Goal: Information Seeking & Learning: Learn about a topic

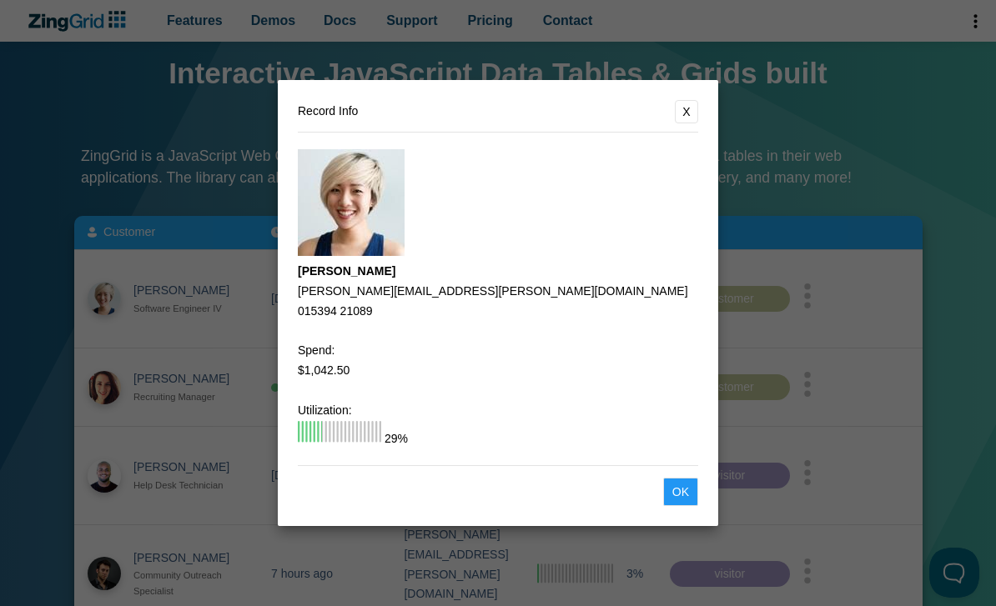
click at [685, 123] on button "X" at bounding box center [686, 111] width 23 height 23
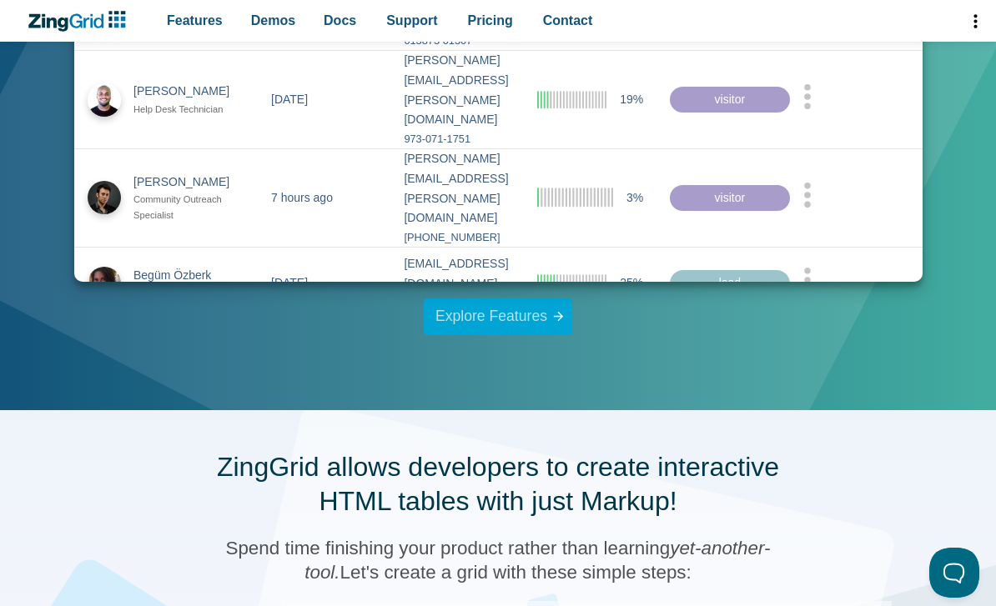
click at [548, 319] on link "Explore Features" at bounding box center [498, 317] width 148 height 37
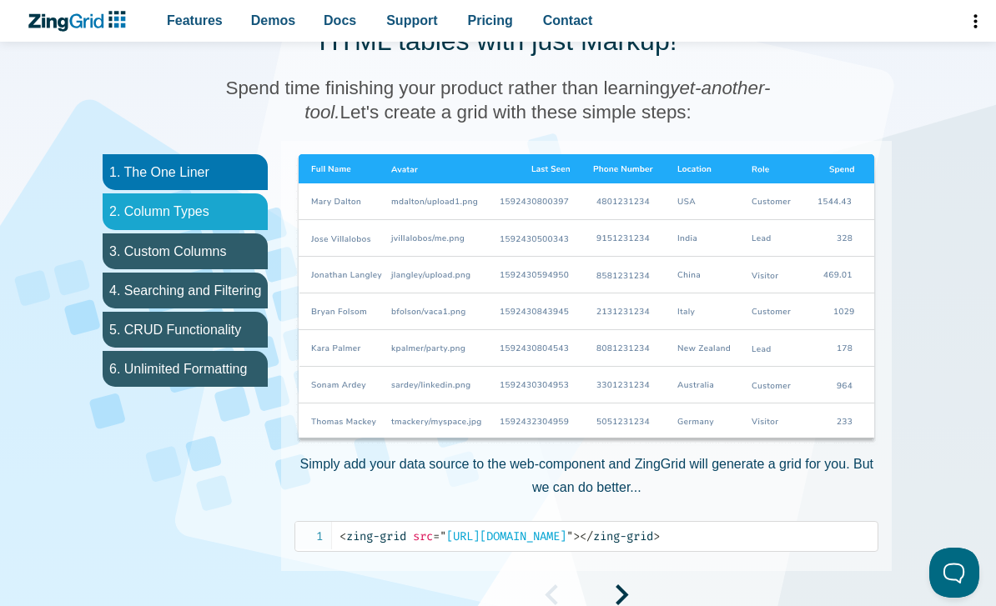
click at [152, 216] on li "2. Column Types" at bounding box center [185, 211] width 165 height 36
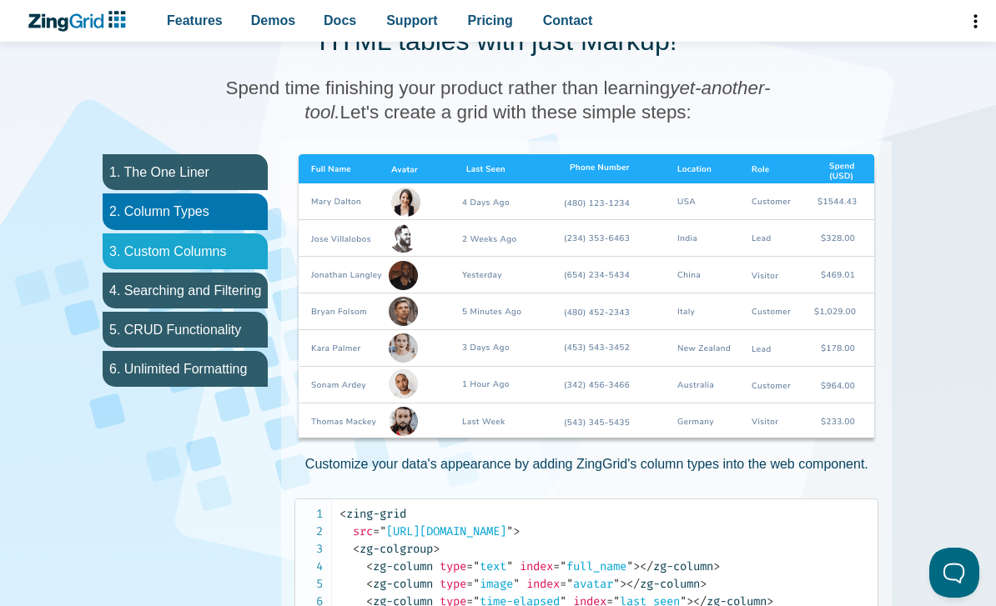
click at [168, 259] on li "3. Custom Columns" at bounding box center [185, 252] width 165 height 36
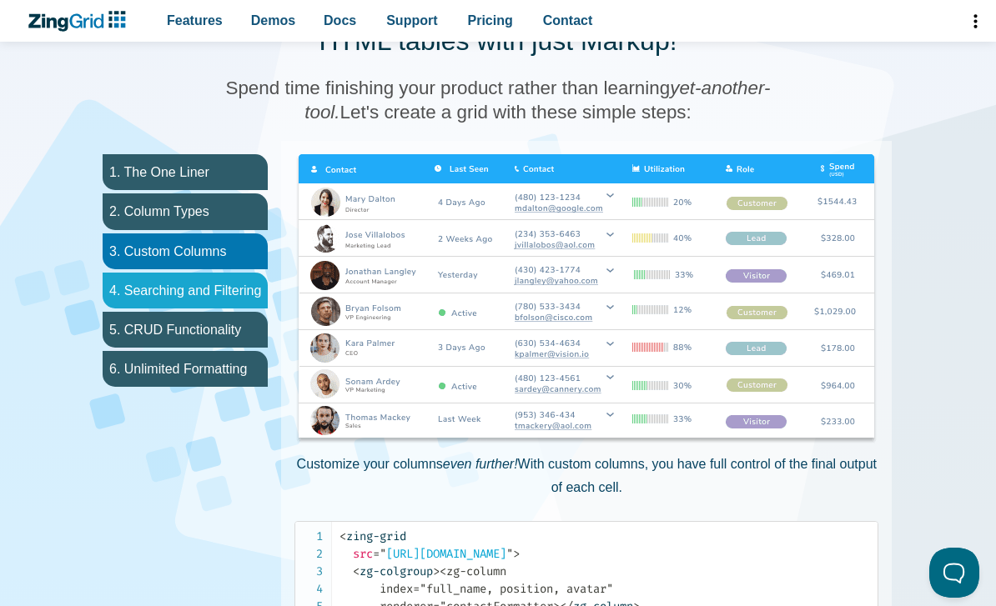
click at [179, 289] on li "4. Searching and Filtering" at bounding box center [185, 291] width 165 height 36
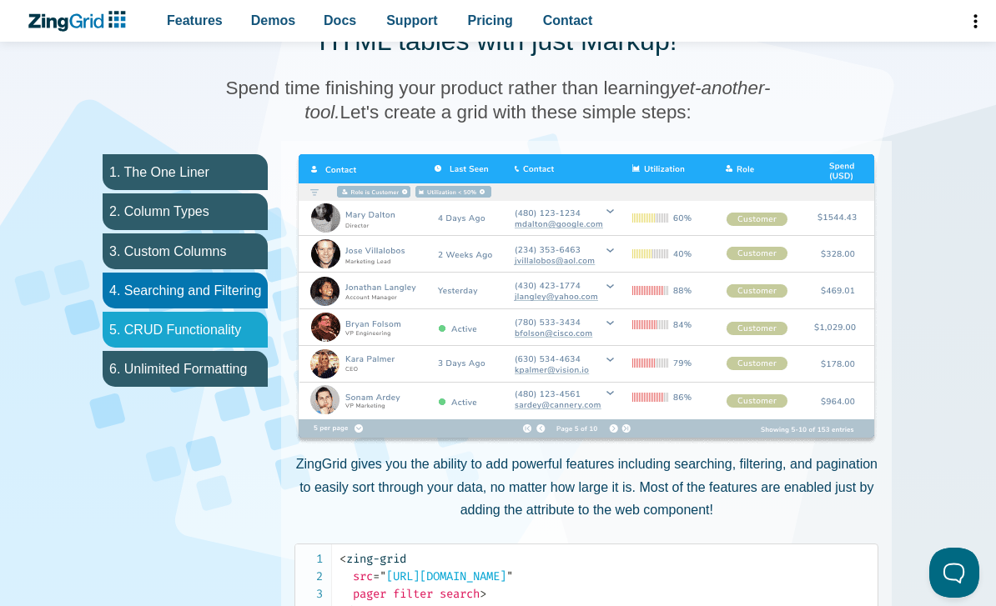
click at [188, 314] on li "5. CRUD Functionality" at bounding box center [185, 330] width 165 height 36
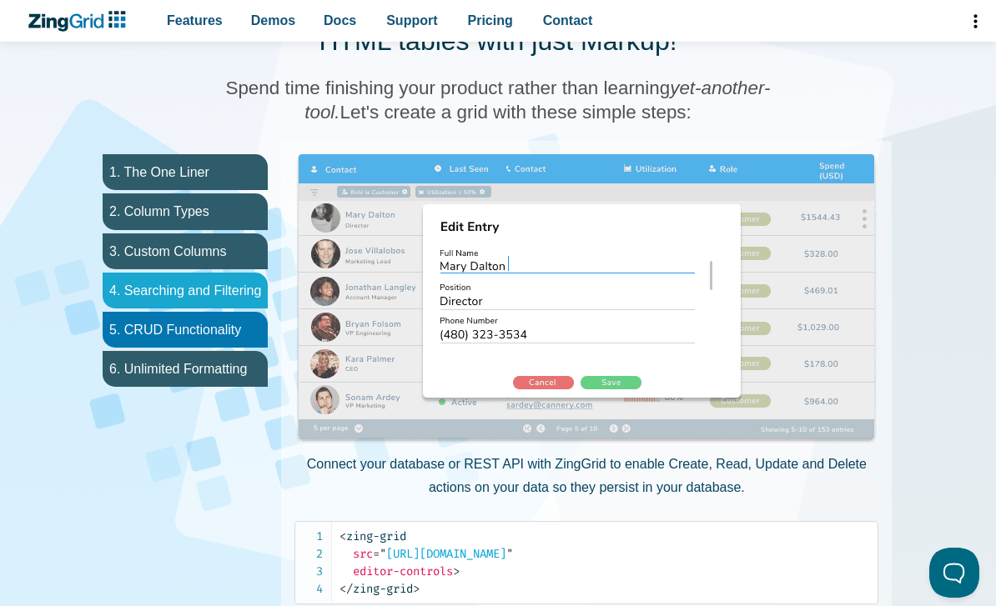
click at [197, 276] on li "4. Searching and Filtering" at bounding box center [185, 291] width 165 height 36
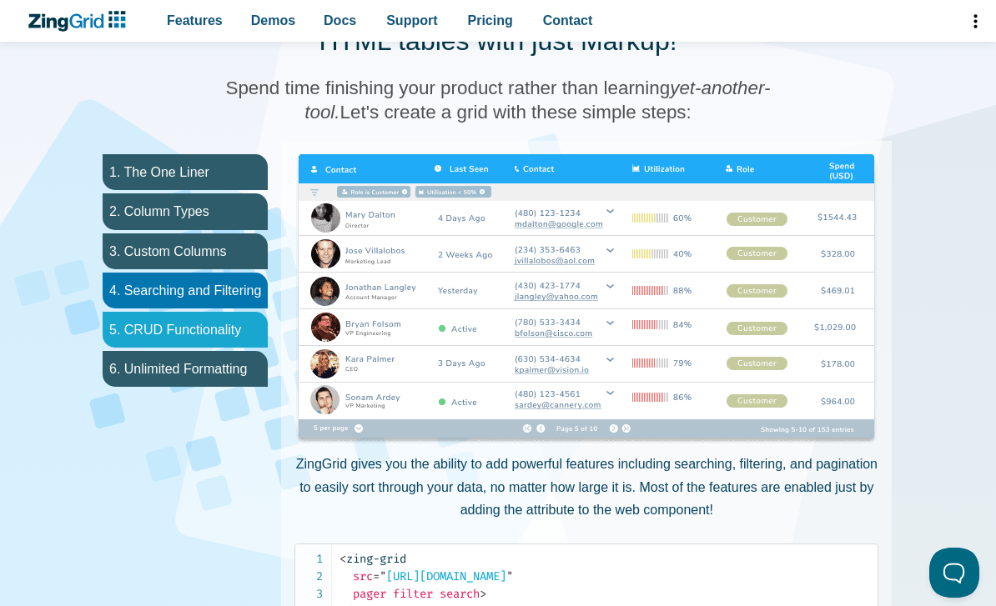
click at [197, 317] on li "5. CRUD Functionality" at bounding box center [185, 330] width 165 height 36
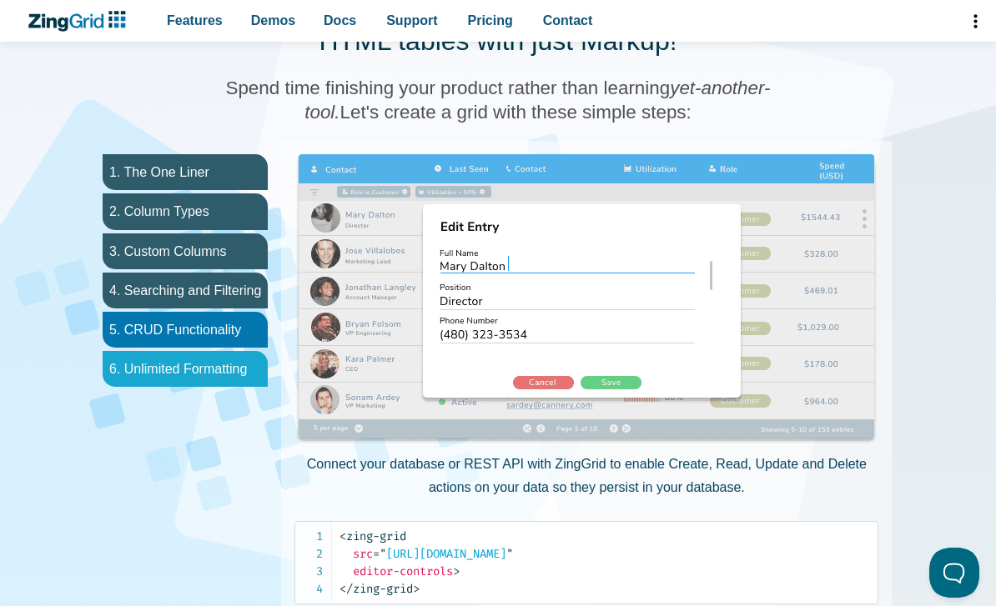
click at [204, 368] on li "6. Unlimited Formatting" at bounding box center [185, 369] width 165 height 36
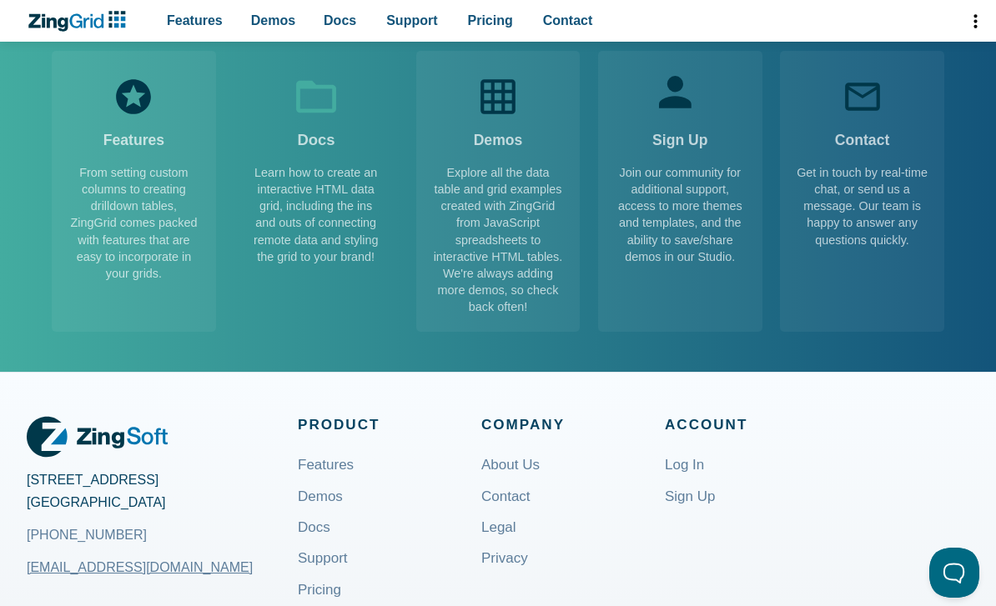
scroll to position [2585, 0]
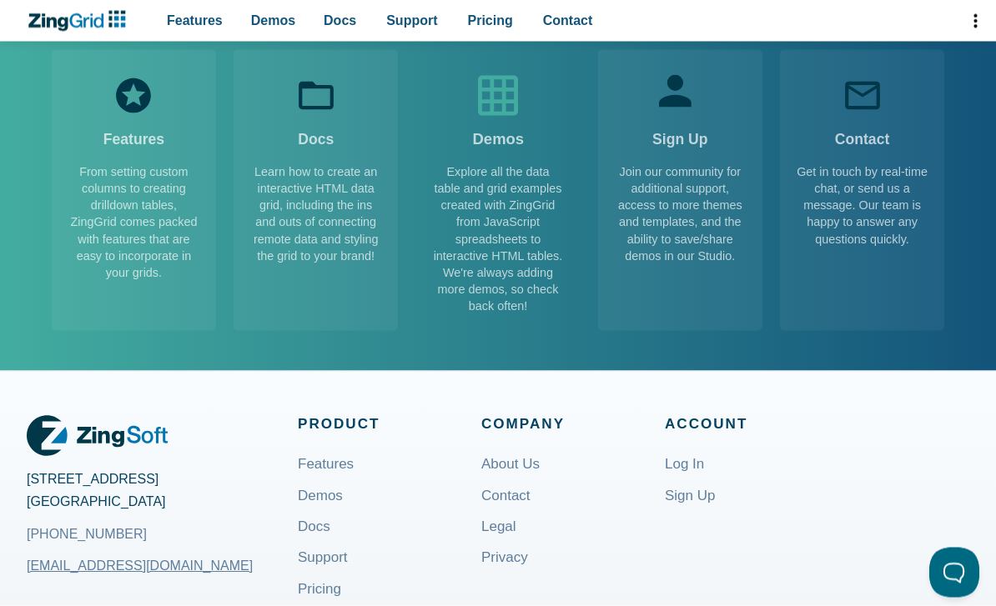
click at [495, 120] on icon "App Content" at bounding box center [498, 96] width 48 height 48
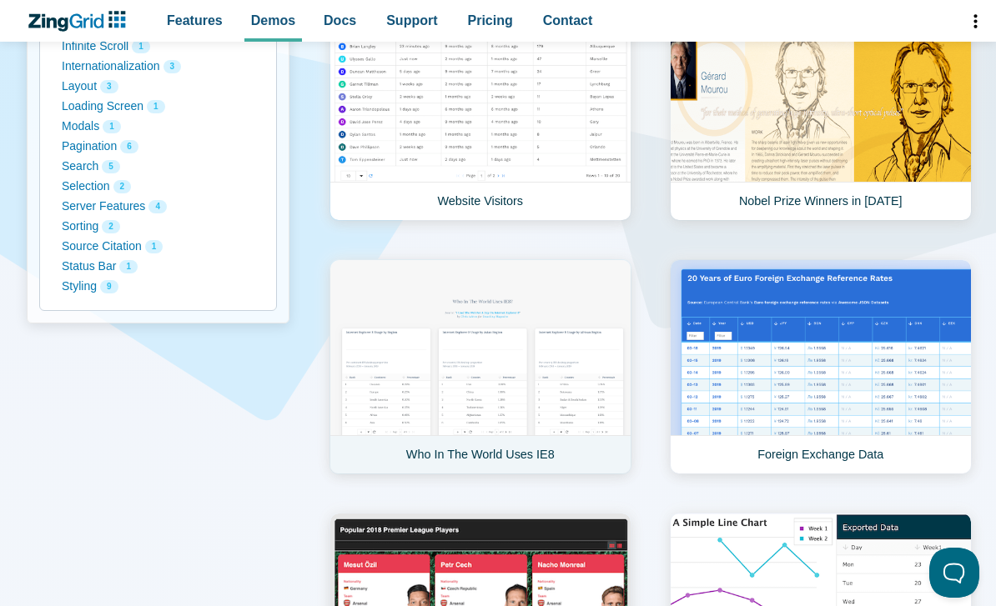
scroll to position [593, 0]
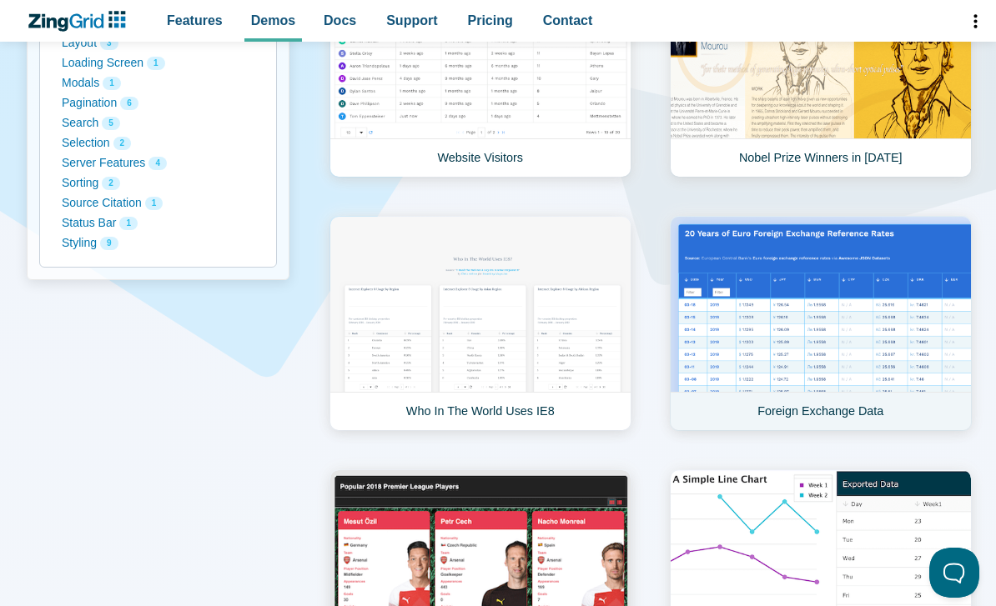
click at [698, 320] on link "Foreign Exchange Data" at bounding box center [821, 323] width 302 height 215
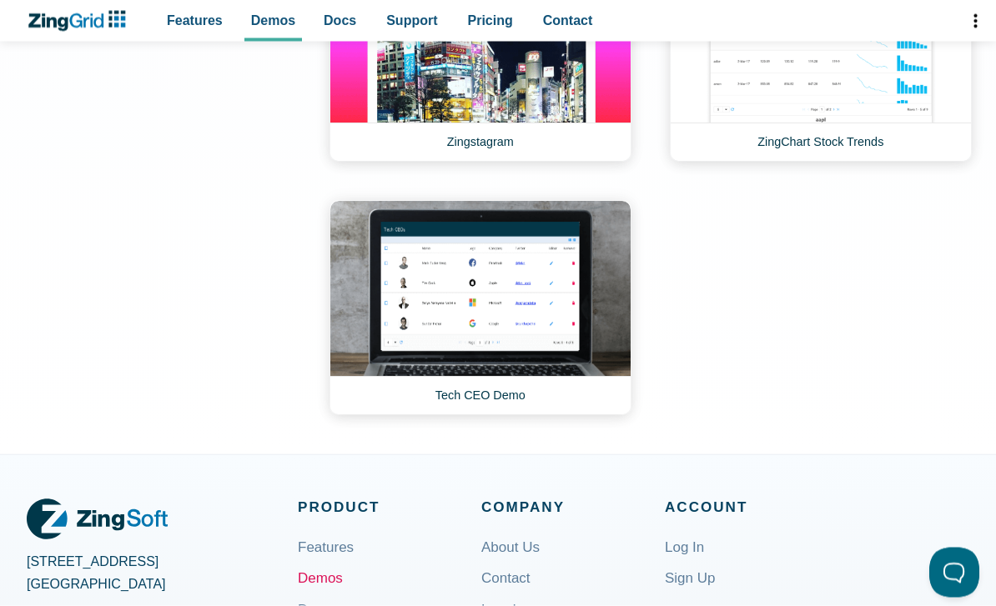
scroll to position [3431, 0]
